Goal: Information Seeking & Learning: Learn about a topic

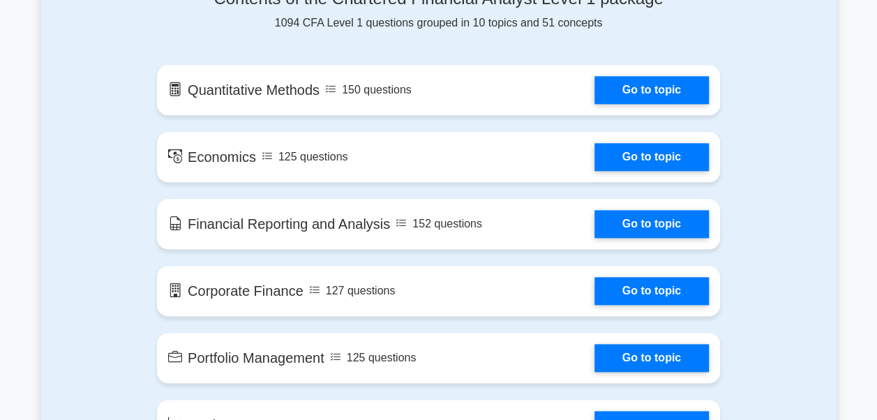
scroll to position [698, 0]
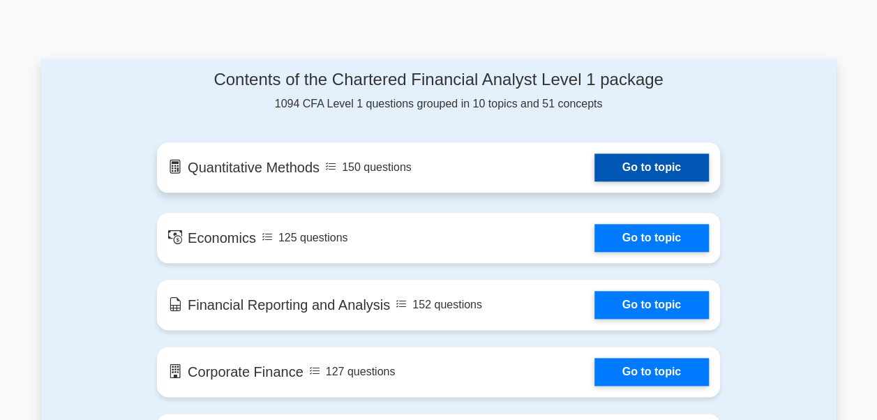
click at [609, 159] on link "Go to topic" at bounding box center [651, 167] width 114 height 28
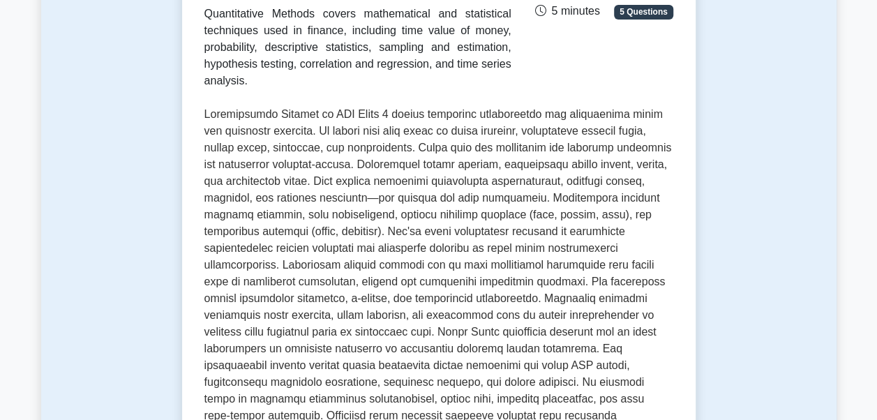
scroll to position [628, 0]
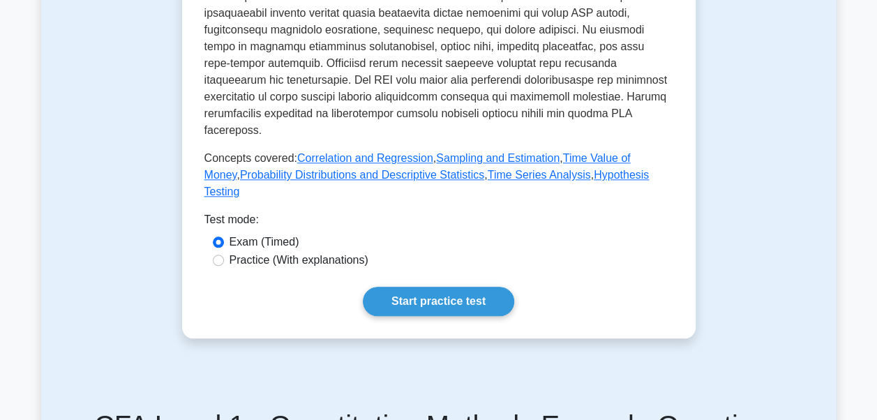
click at [321, 265] on label "Practice (With explanations)" at bounding box center [299, 260] width 139 height 17
click at [224, 265] on input "Practice (With explanations)" at bounding box center [218, 260] width 11 height 11
radio input "true"
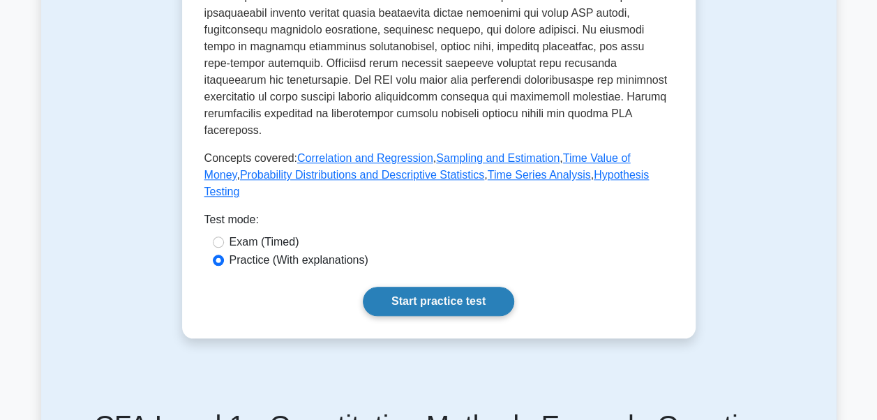
click at [407, 312] on link "Start practice test" at bounding box center [438, 301] width 151 height 29
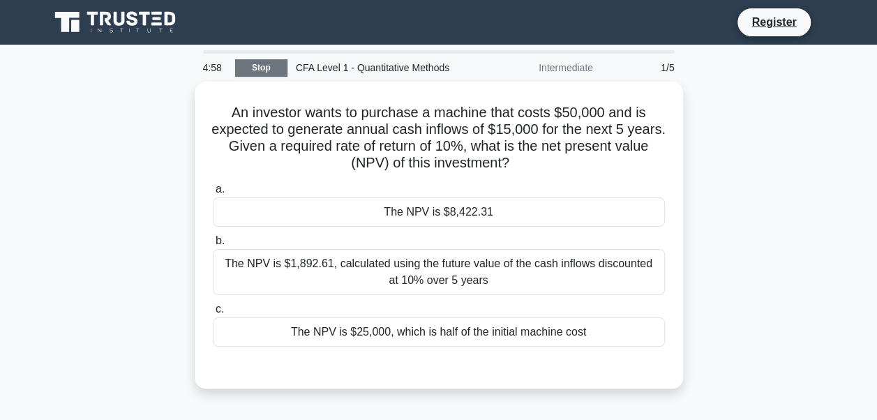
click at [259, 64] on link "Stop" at bounding box center [261, 67] width 52 height 17
